Goal: Information Seeking & Learning: Learn about a topic

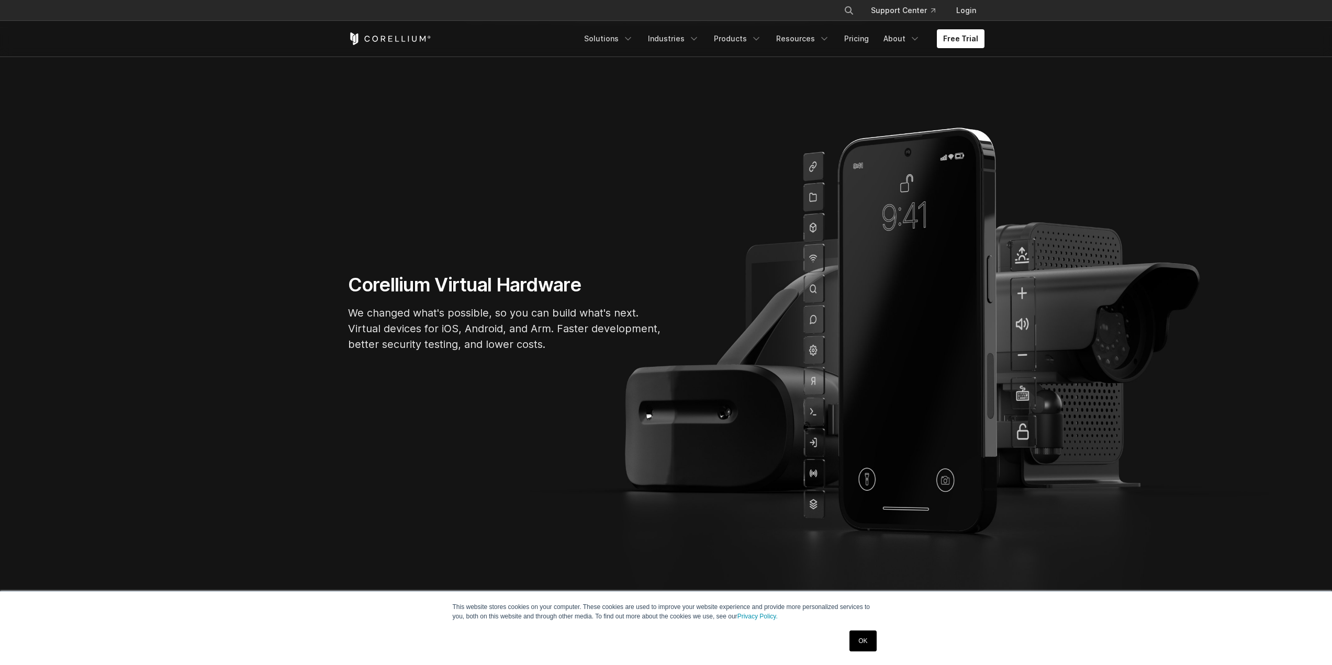
click at [870, 646] on link "OK" at bounding box center [862, 640] width 27 height 21
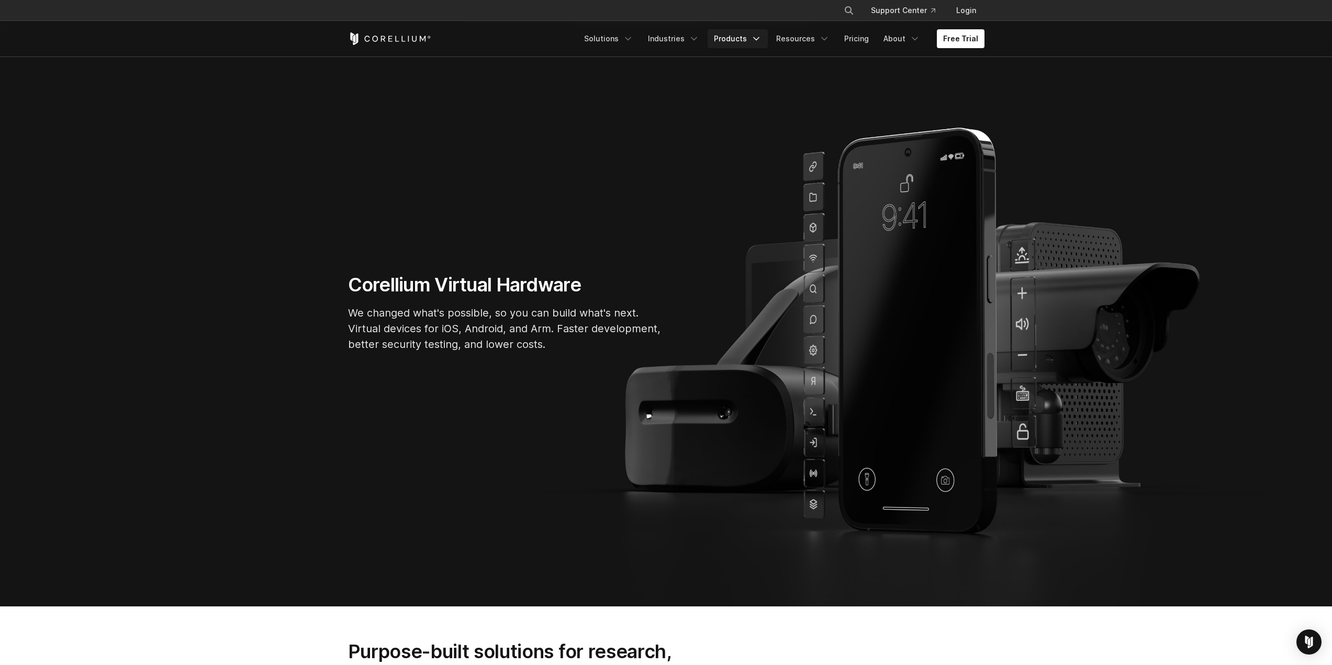
click at [753, 35] on link "Products" at bounding box center [737, 38] width 60 height 19
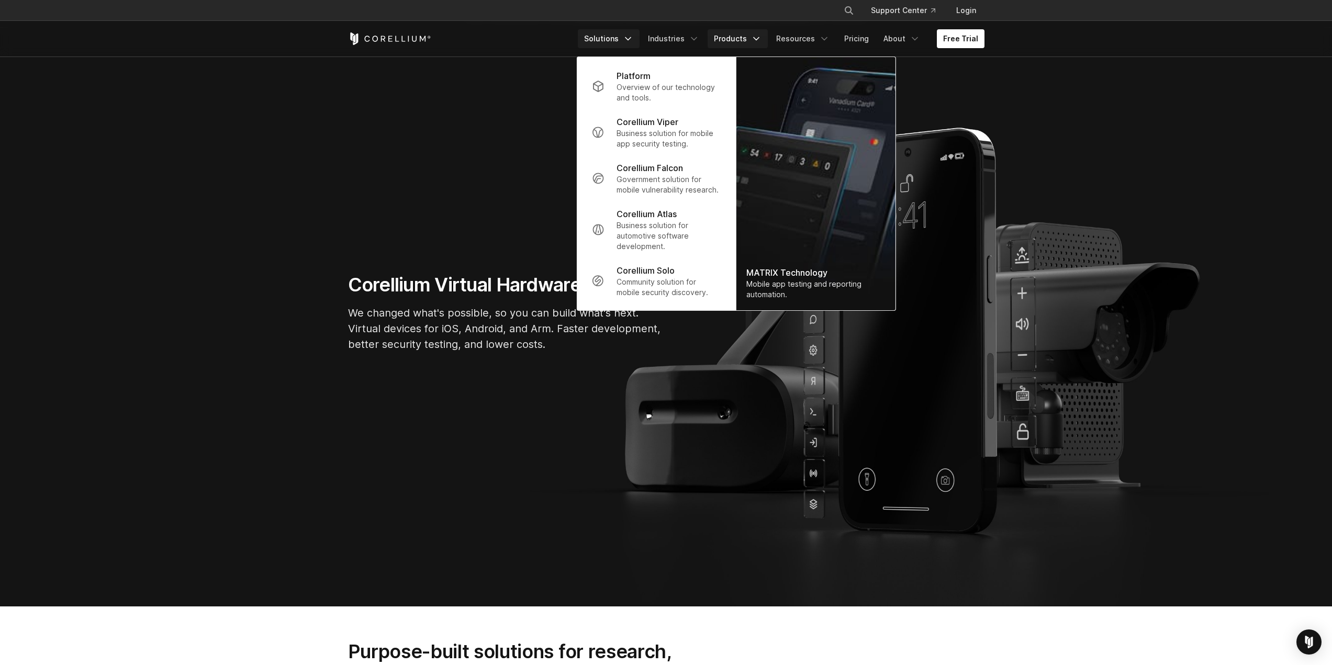
click at [615, 39] on link "Solutions" at bounding box center [609, 38] width 62 height 19
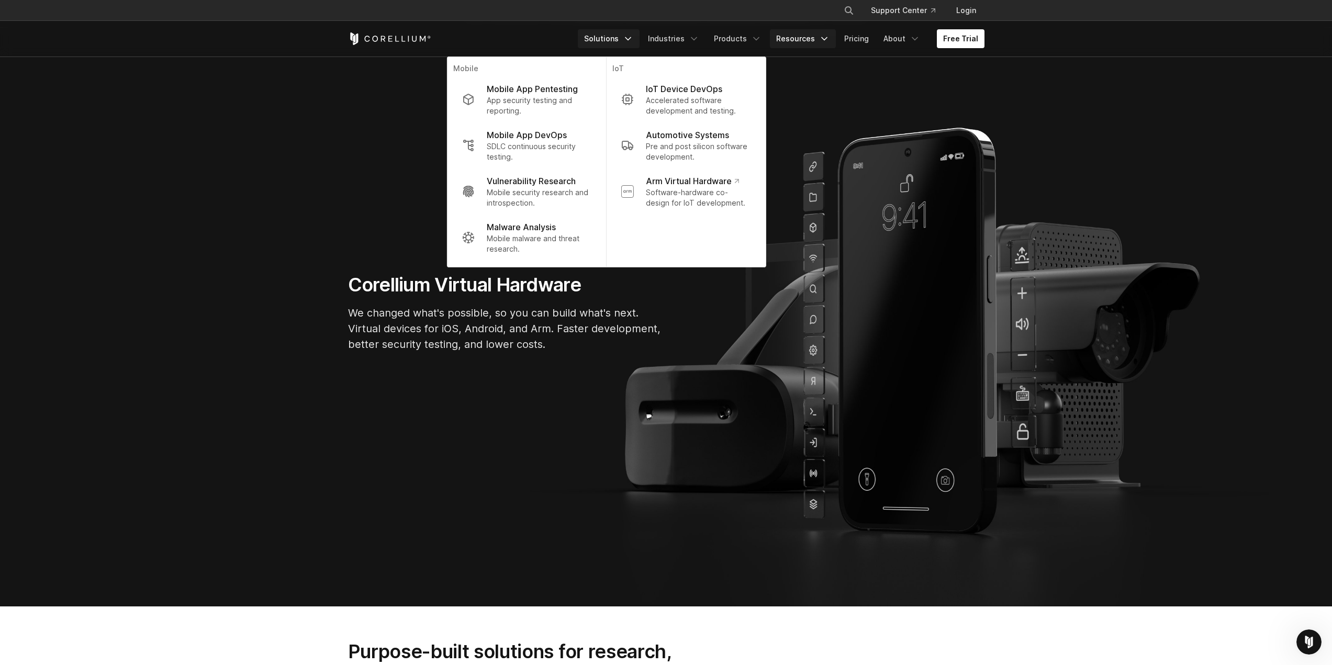
click at [805, 40] on link "Resources" at bounding box center [803, 38] width 66 height 19
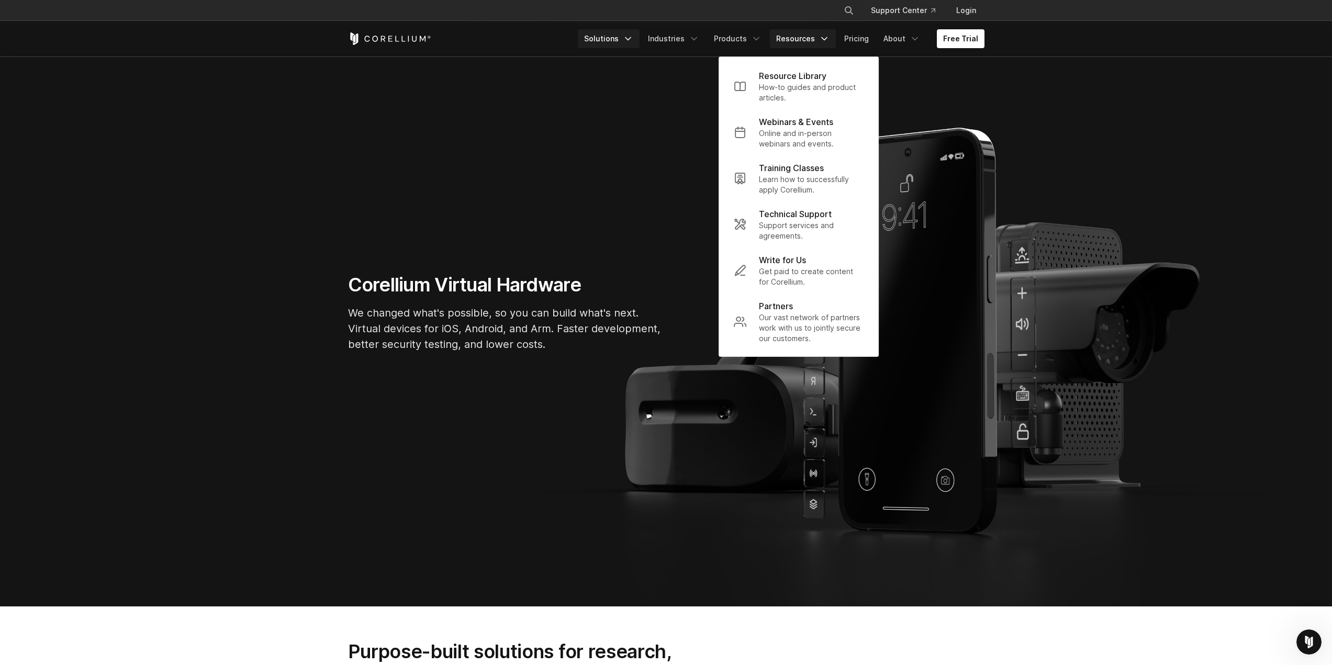
click at [617, 37] on link "Solutions" at bounding box center [609, 38] width 62 height 19
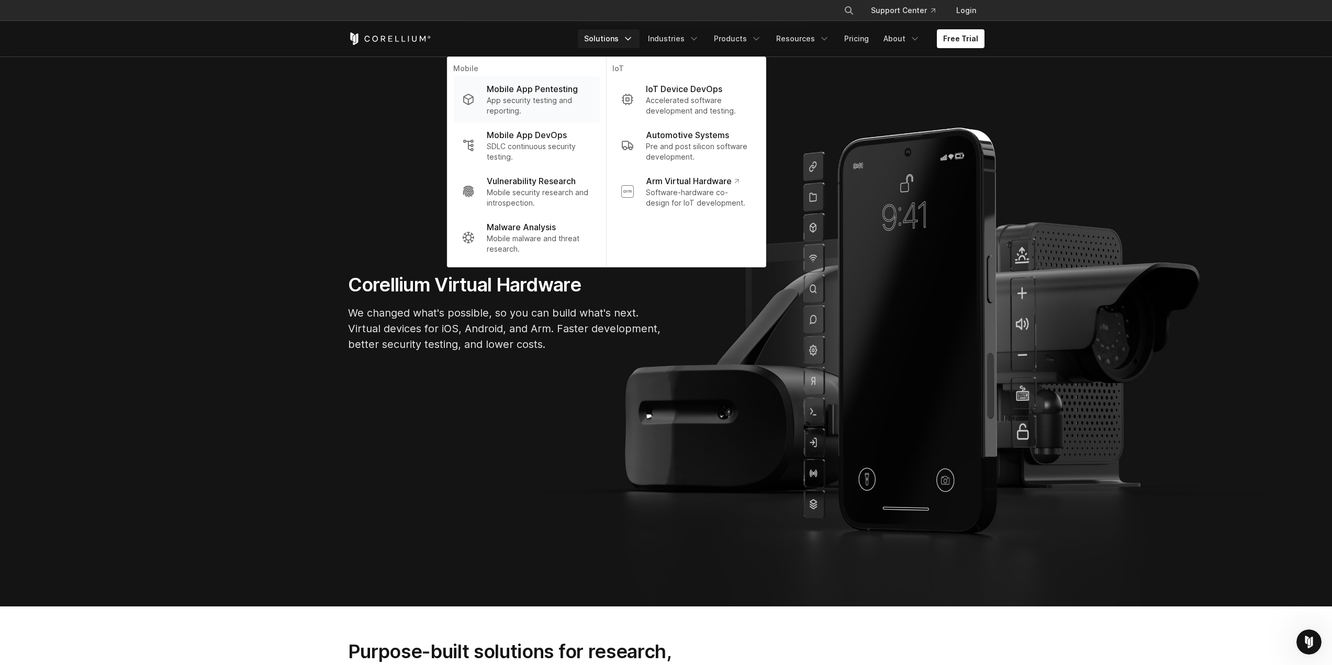
click at [562, 100] on p "App security testing and reporting." at bounding box center [539, 105] width 104 height 21
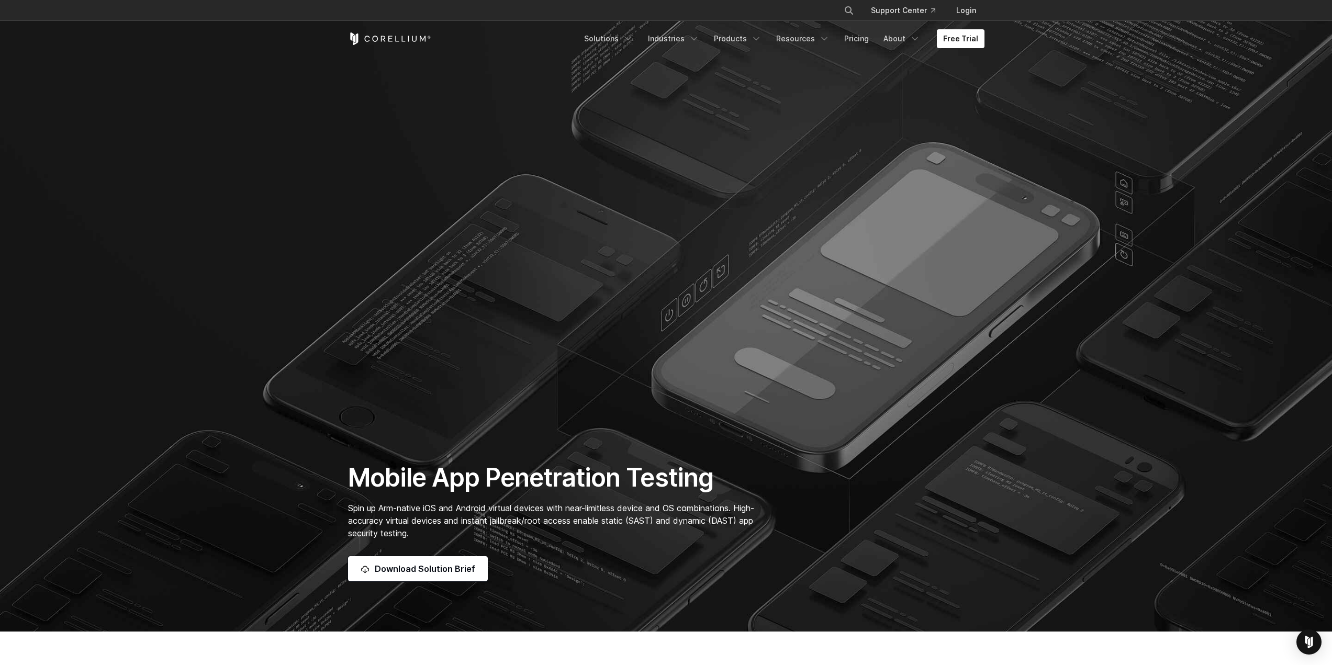
scroll to position [526, 0]
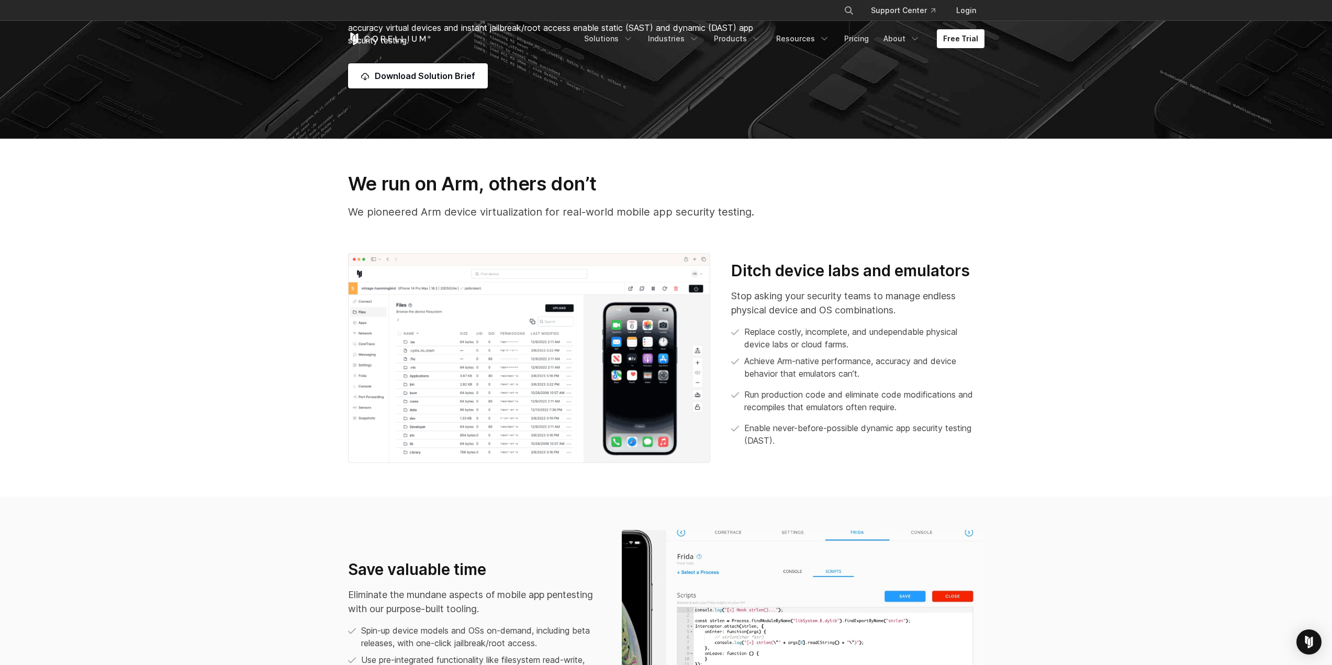
drag, startPoint x: 414, startPoint y: 274, endPoint x: 416, endPoint y: 284, distance: 10.3
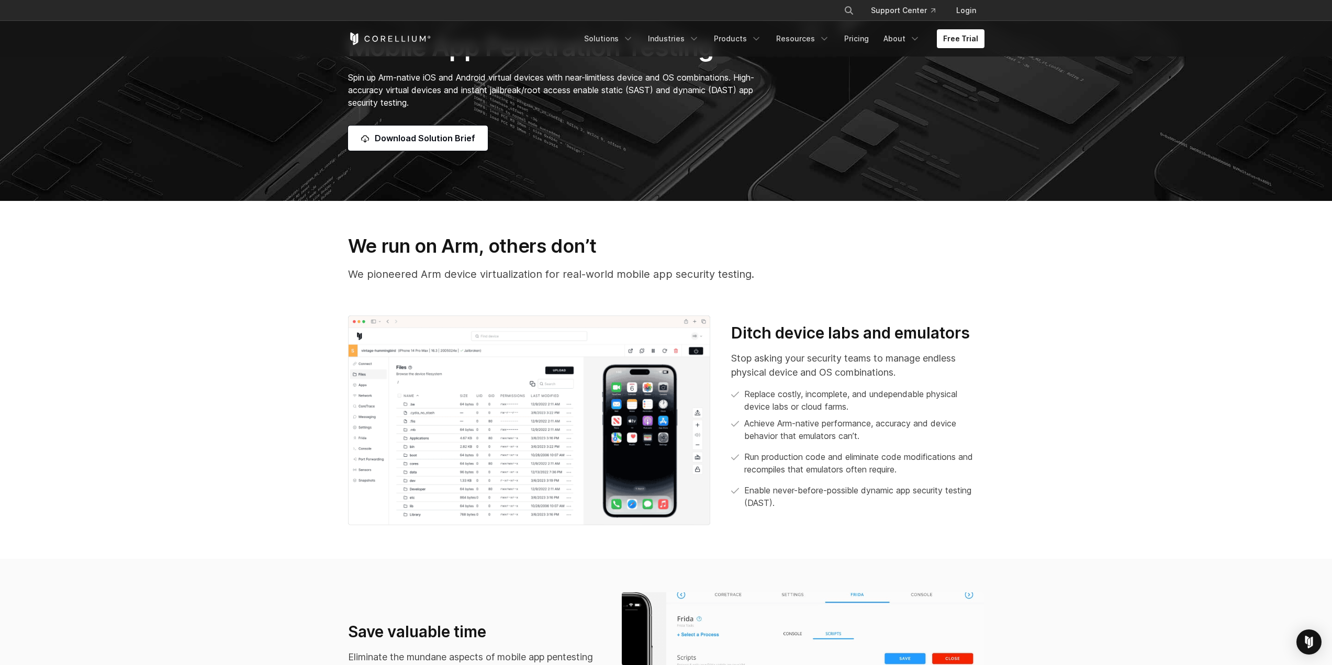
drag, startPoint x: 302, startPoint y: 240, endPoint x: 325, endPoint y: 186, distance: 59.1
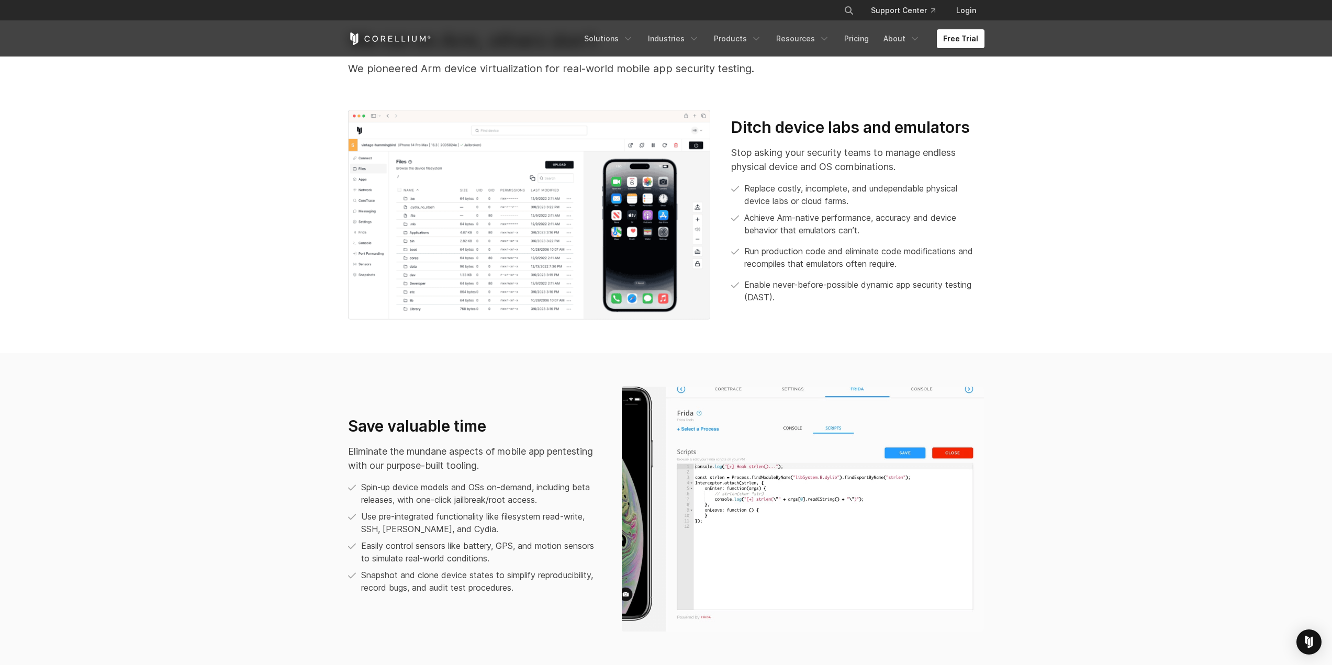
drag, startPoint x: 670, startPoint y: 212, endPoint x: 671, endPoint y: 224, distance: 12.7
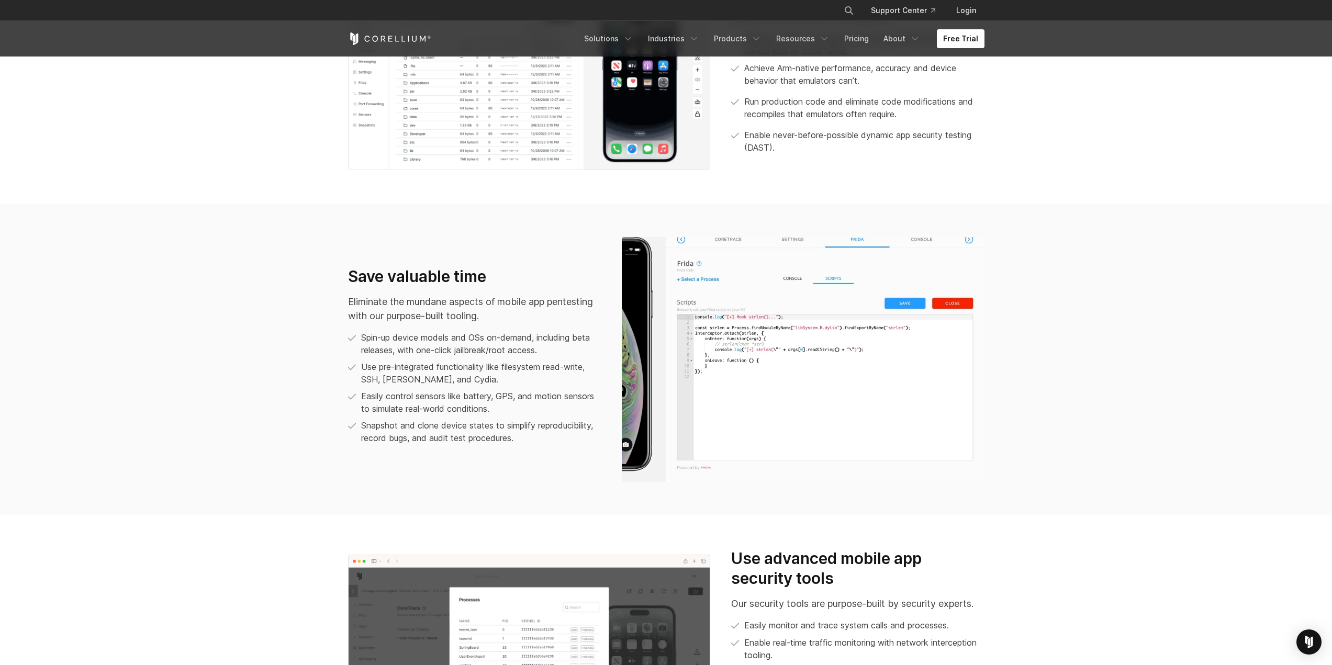
drag, startPoint x: 1029, startPoint y: 235, endPoint x: 1034, endPoint y: 253, distance: 19.0
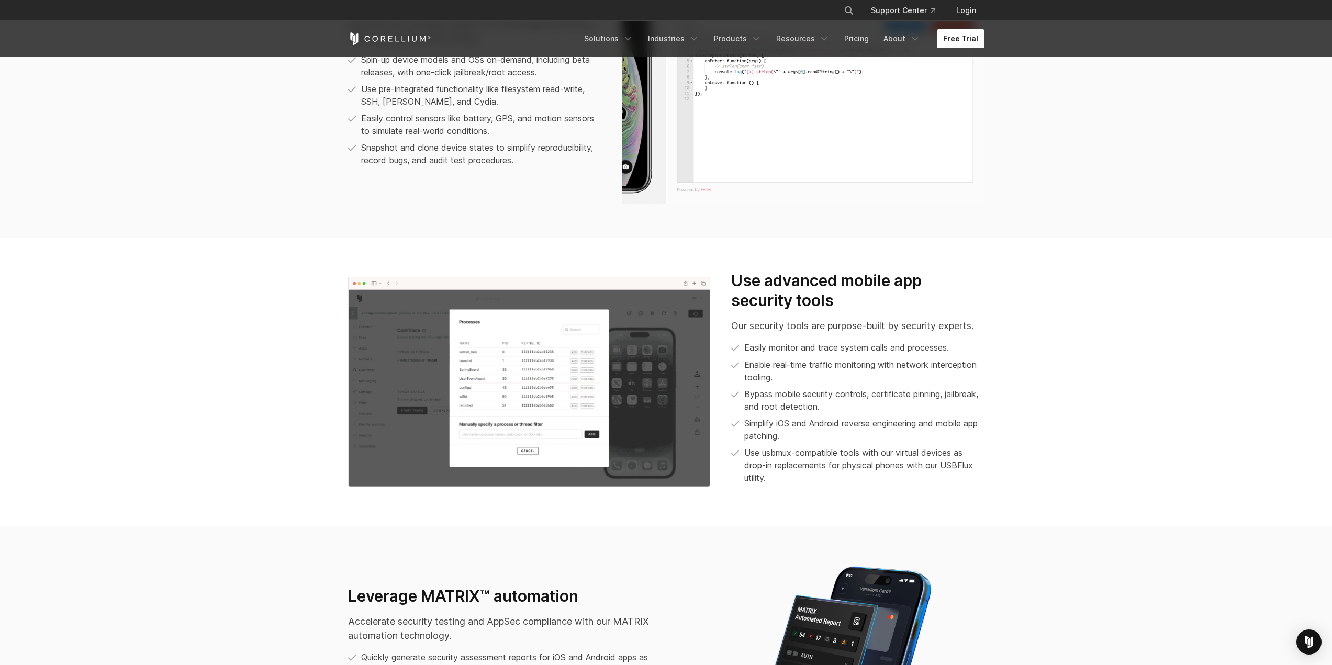
drag, startPoint x: 1068, startPoint y: 236, endPoint x: 1068, endPoint y: 253, distance: 17.3
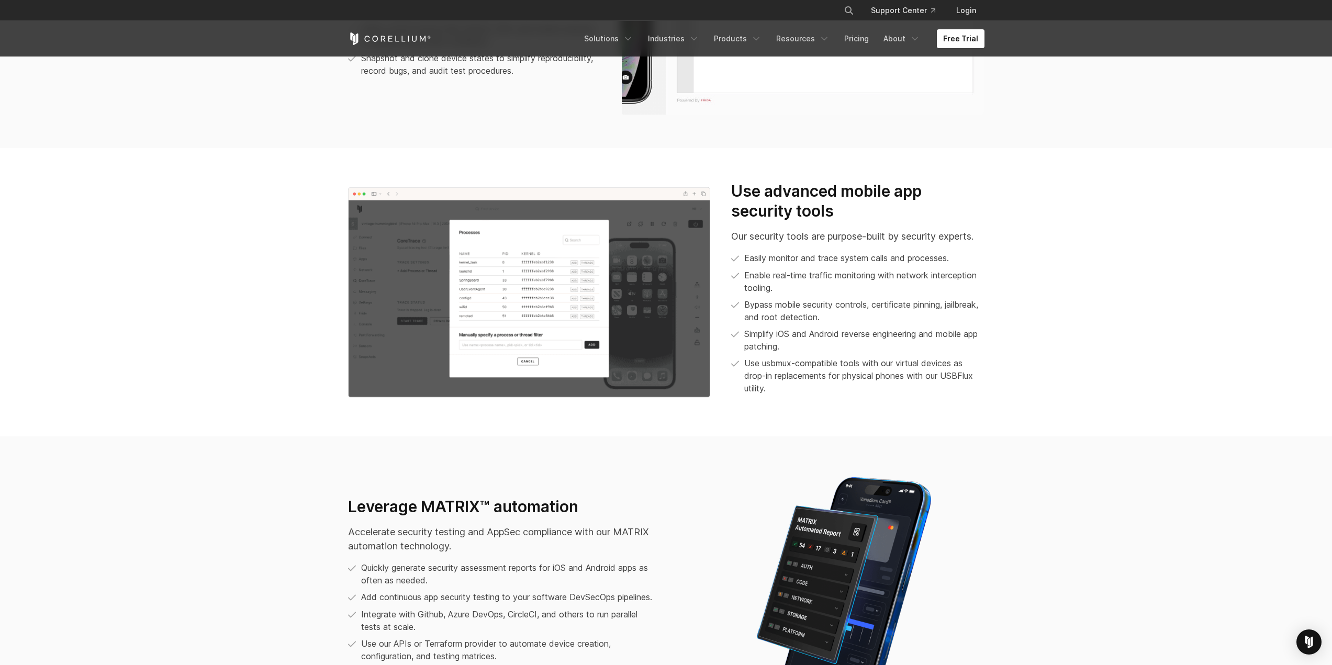
drag, startPoint x: 1084, startPoint y: 206, endPoint x: 1082, endPoint y: 253, distance: 47.1
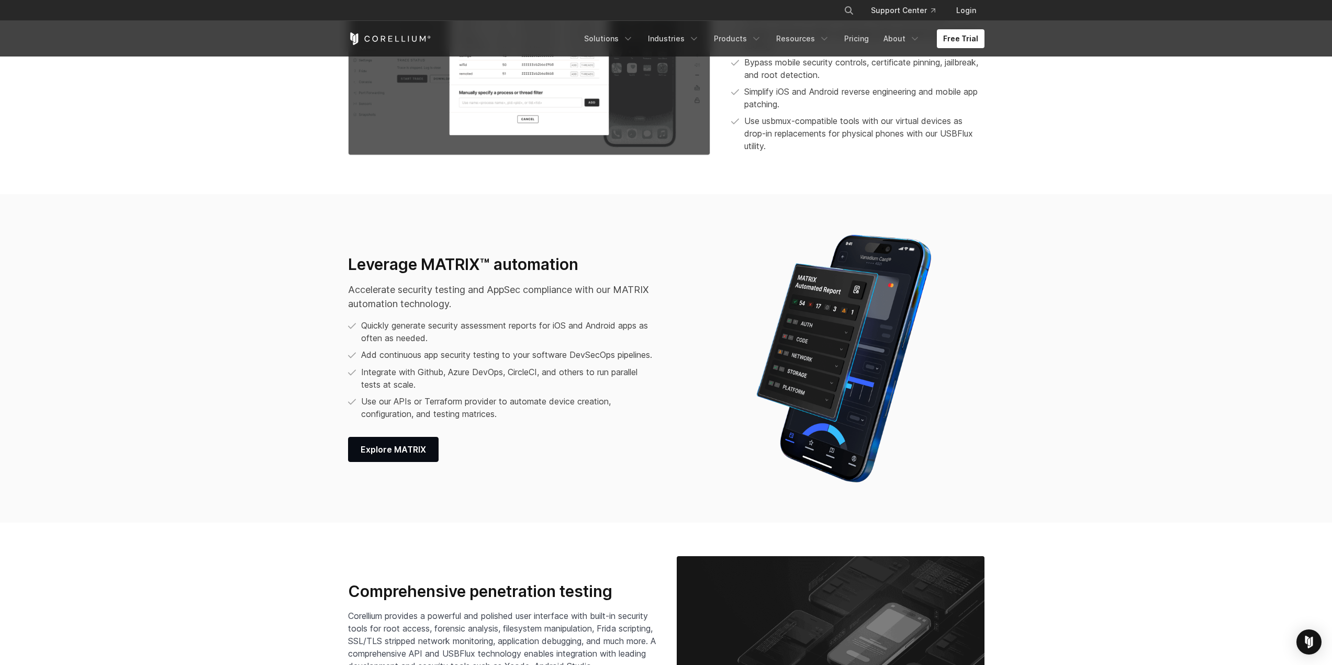
drag, startPoint x: 1059, startPoint y: 203, endPoint x: 1046, endPoint y: 314, distance: 111.7
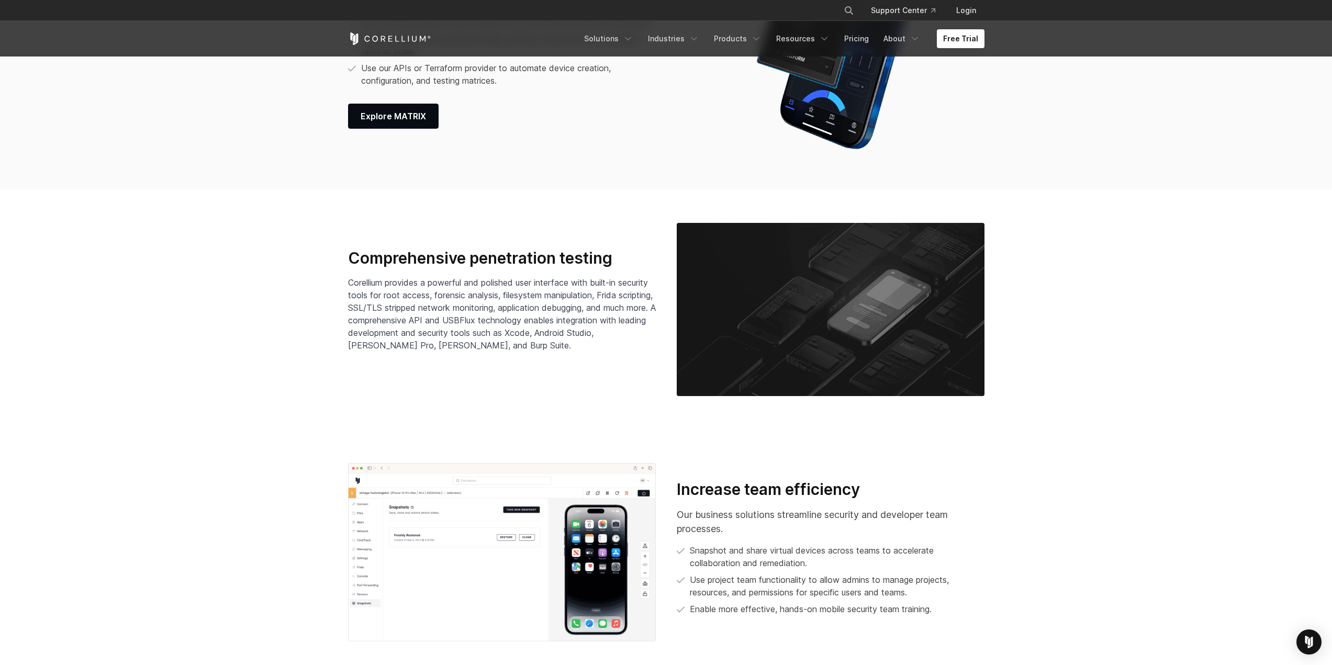
drag, startPoint x: 1085, startPoint y: 229, endPoint x: 1098, endPoint y: 232, distance: 12.8
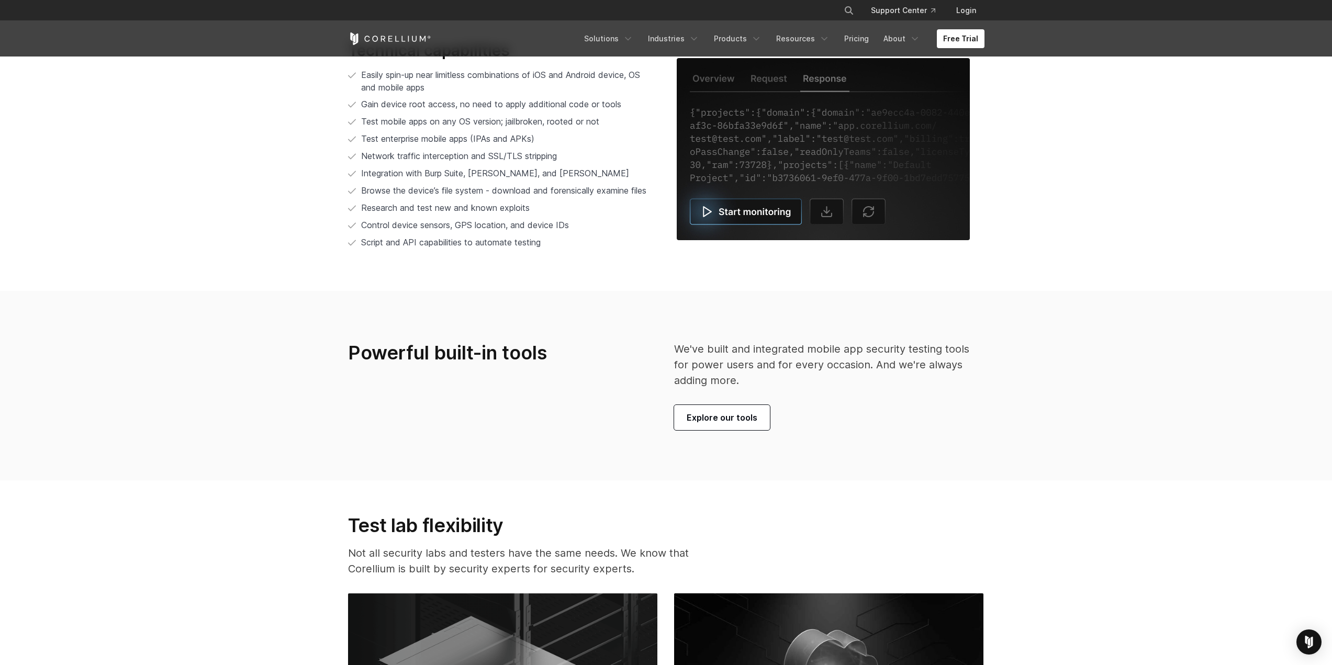
drag, startPoint x: 1098, startPoint y: 245, endPoint x: 1094, endPoint y: 365, distance: 119.4
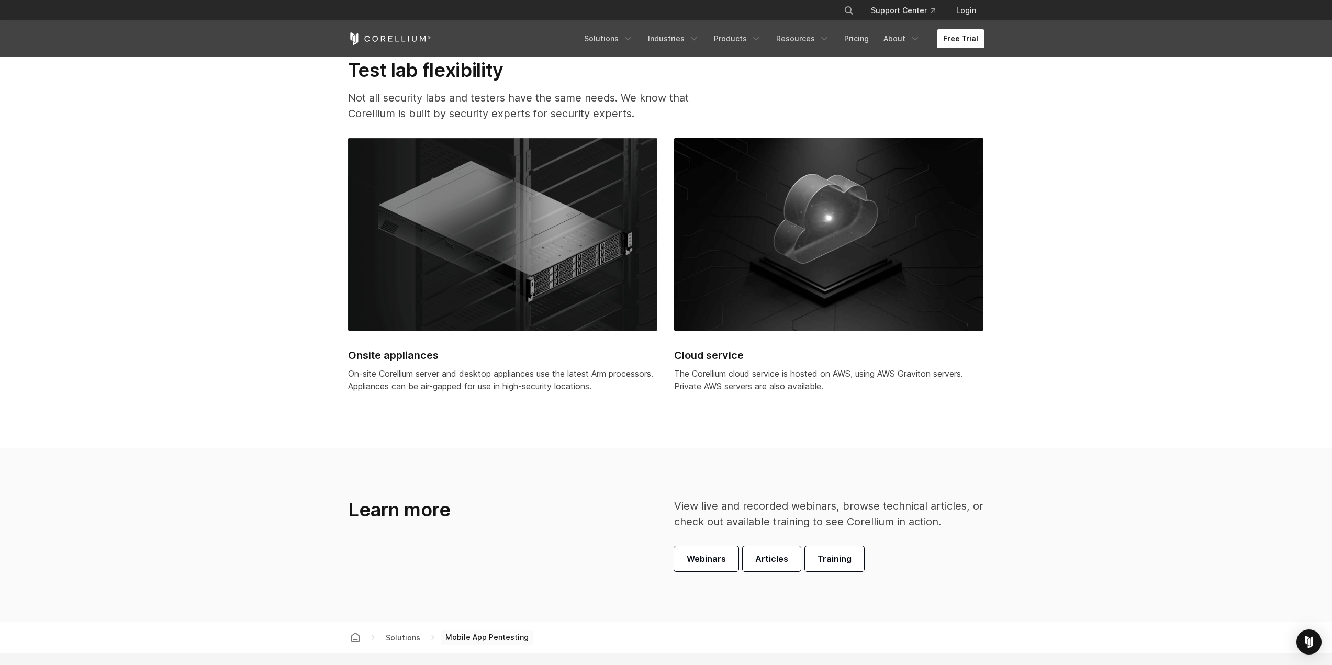
drag, startPoint x: 1074, startPoint y: 242, endPoint x: 1072, endPoint y: 286, distance: 44.0
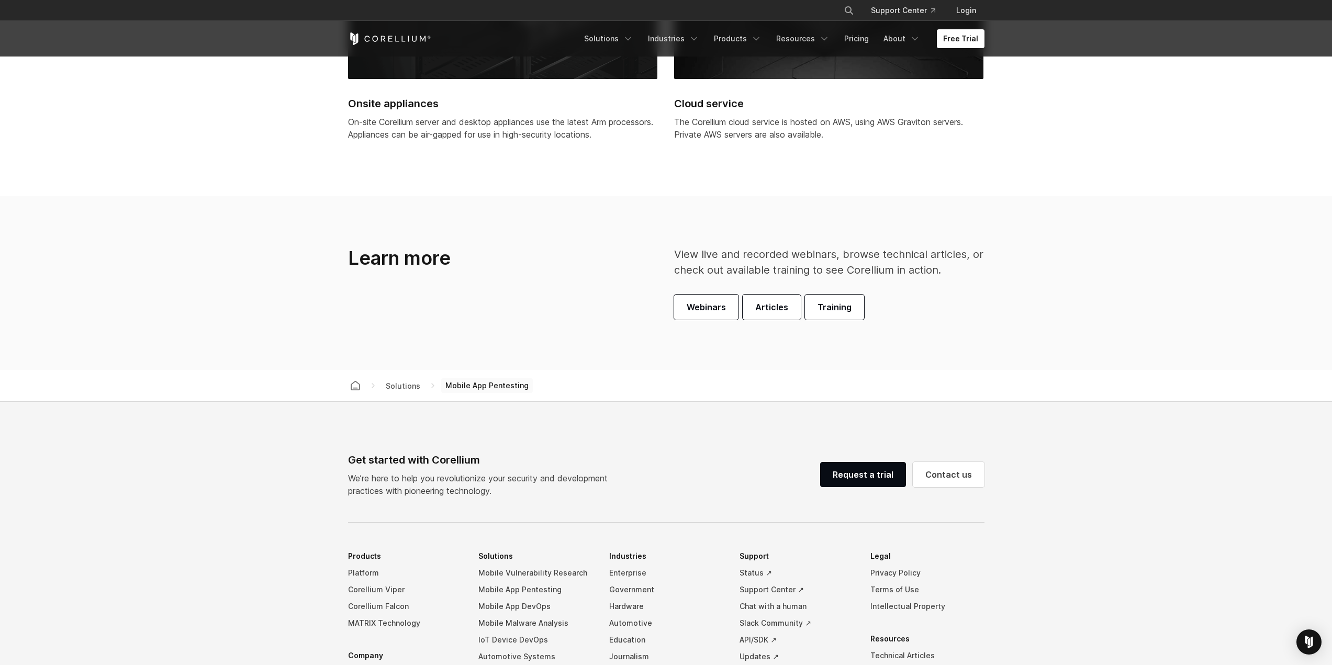
scroll to position [3298, 0]
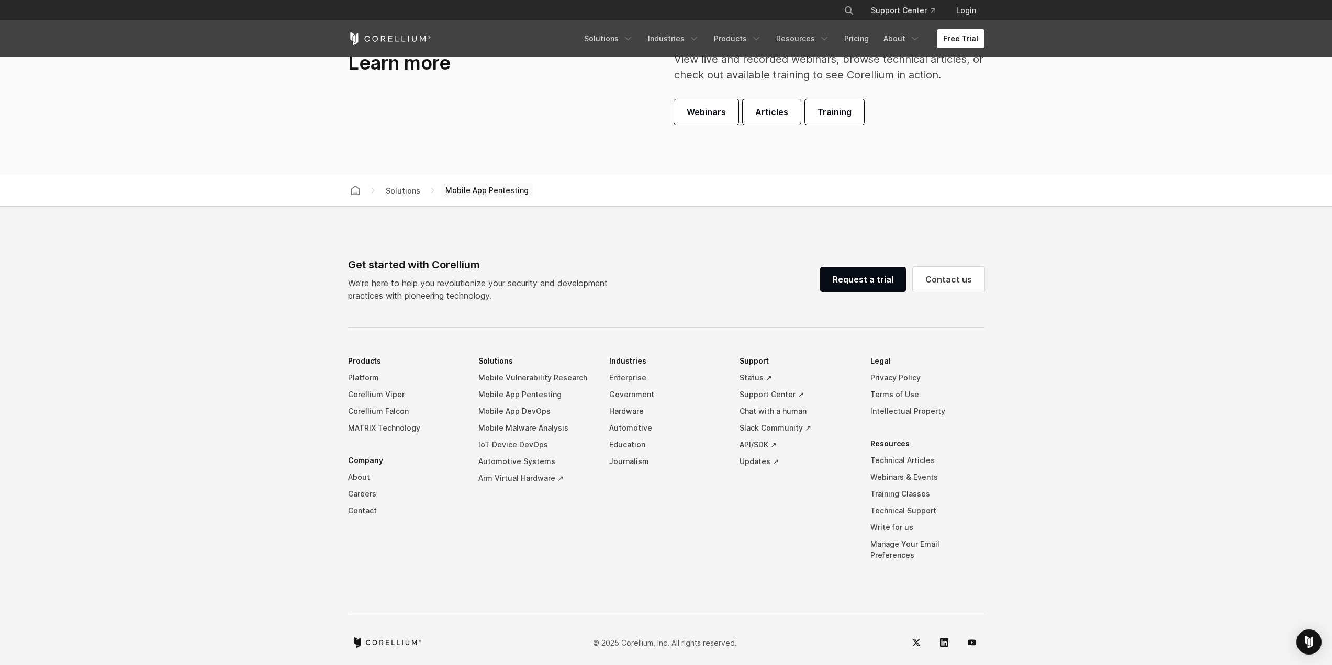
drag, startPoint x: 1089, startPoint y: 205, endPoint x: 1084, endPoint y: 323, distance: 118.4
